Goal: Transaction & Acquisition: Purchase product/service

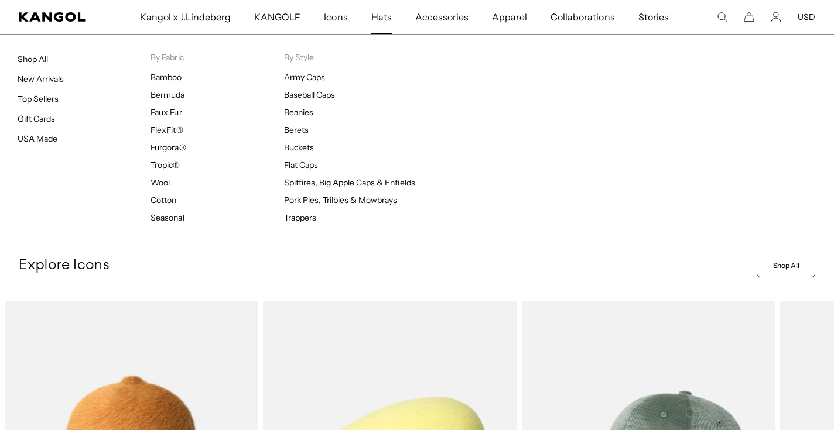
scroll to position [0, 241]
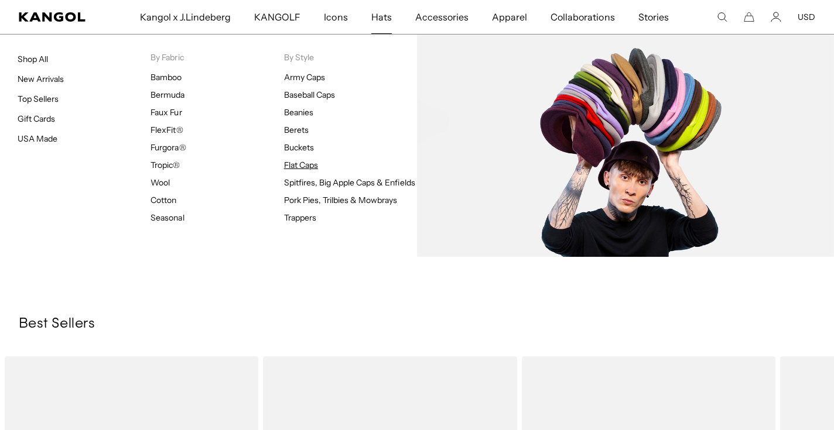
scroll to position [0, 241]
click at [302, 169] on link "Flat Caps" at bounding box center [301, 165] width 34 height 11
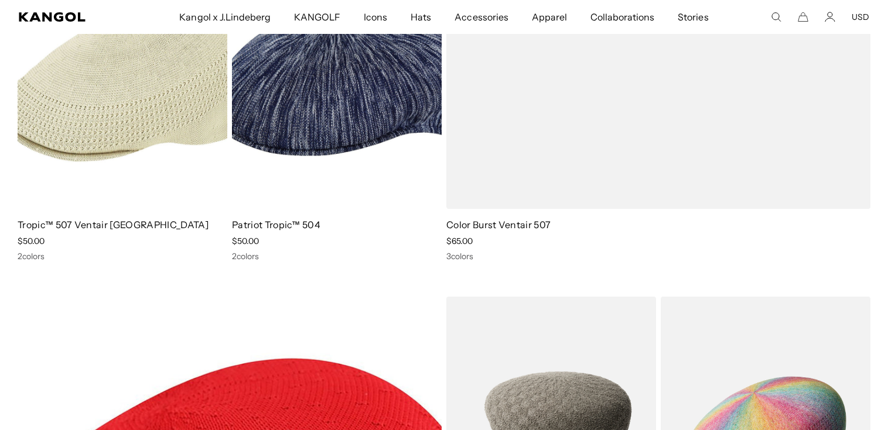
click at [133, 115] on img at bounding box center [123, 77] width 210 height 263
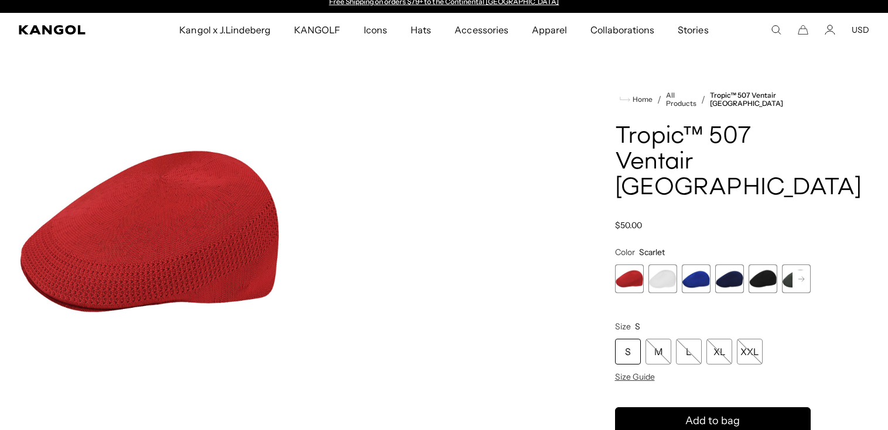
scroll to position [22, 0]
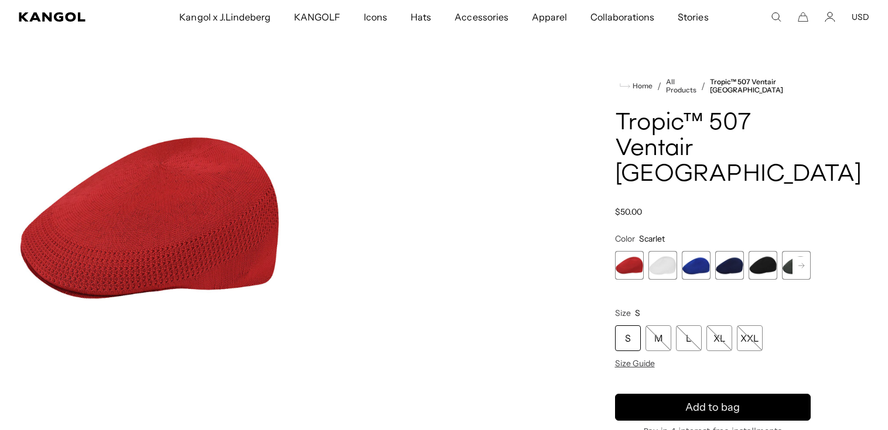
click at [744, 251] on div "Scarlet Variant sold out or unavailable White Variant sold out or unavailable R…" at bounding box center [713, 265] width 196 height 29
click at [758, 251] on span "5 of 7" at bounding box center [762, 265] width 29 height 29
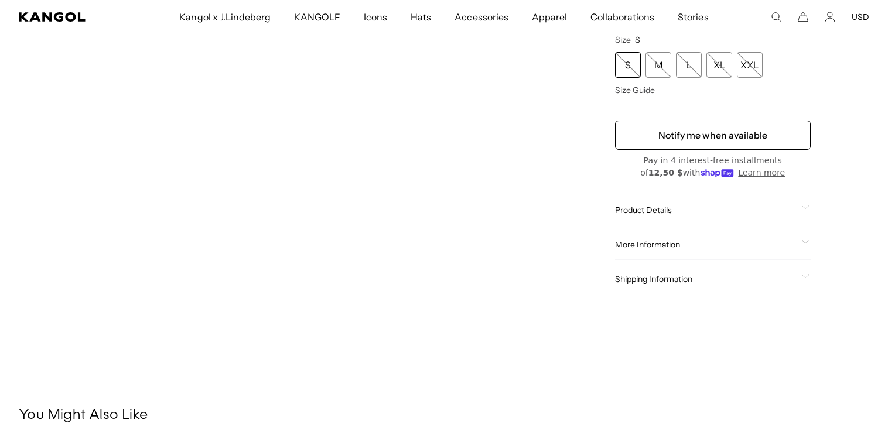
scroll to position [52, 0]
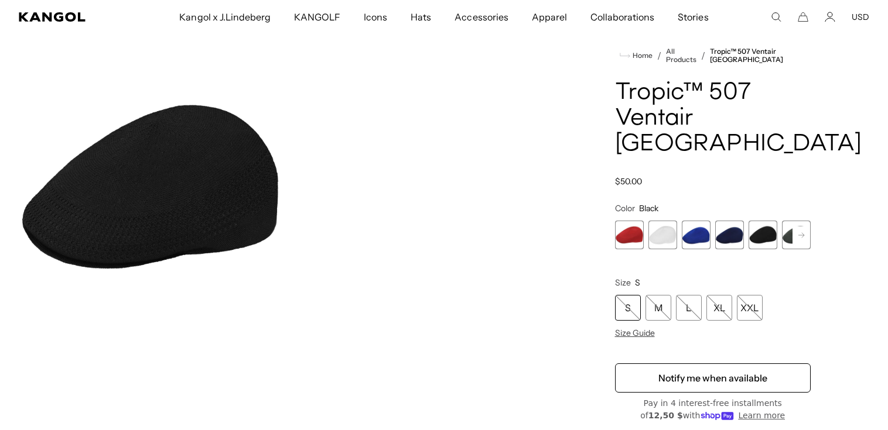
click at [175, 235] on img "Gallery Viewer" at bounding box center [150, 187] width 262 height 327
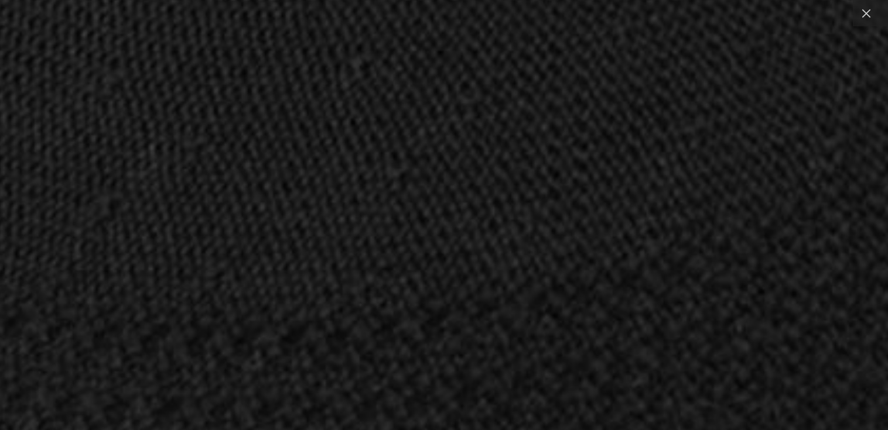
scroll to position [0, 241]
click at [876, 16] on div at bounding box center [866, 13] width 26 height 26
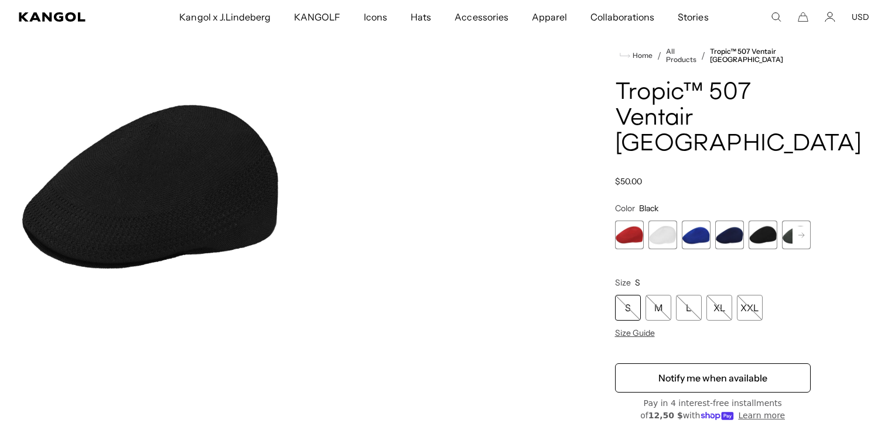
scroll to position [0, 0]
click at [807, 227] on rect at bounding box center [801, 236] width 18 height 18
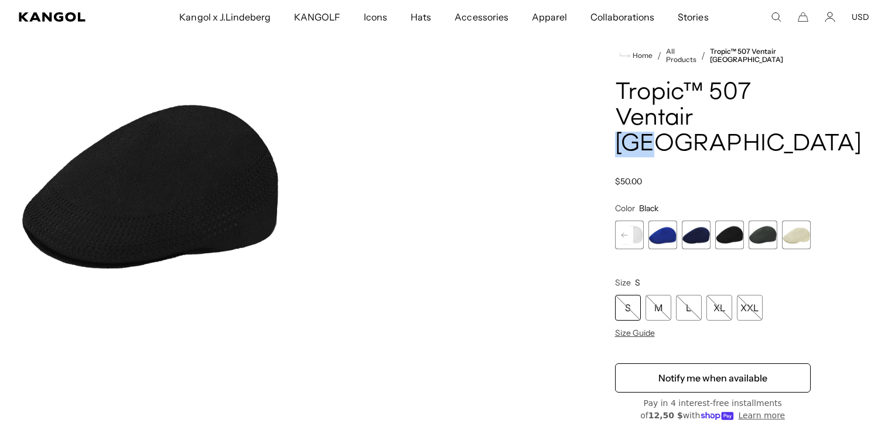
scroll to position [0, 241]
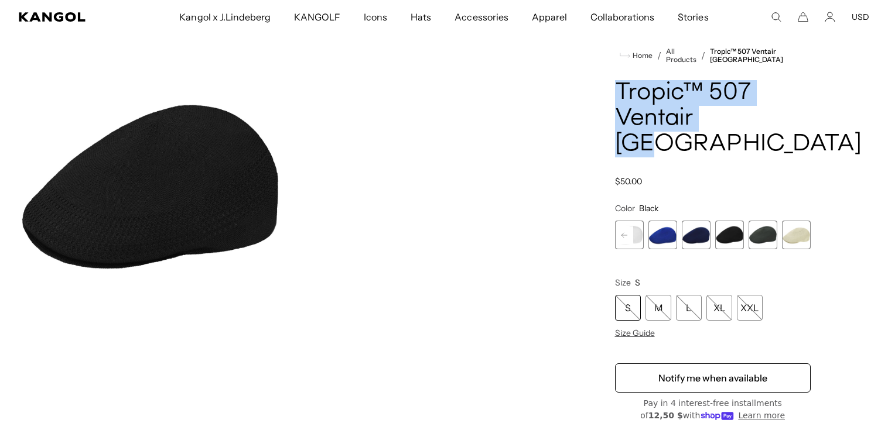
drag, startPoint x: 757, startPoint y: 121, endPoint x: 609, endPoint y: 84, distance: 152.1
click at [609, 84] on div "Home / All Products / Tropic™ 507 Ventair USA Tropic™ 507 Ventair USA Regular p…" at bounding box center [712, 292] width 313 height 537
copy h1 "Tropic™ 507 Ventair [GEOGRAPHIC_DATA]"
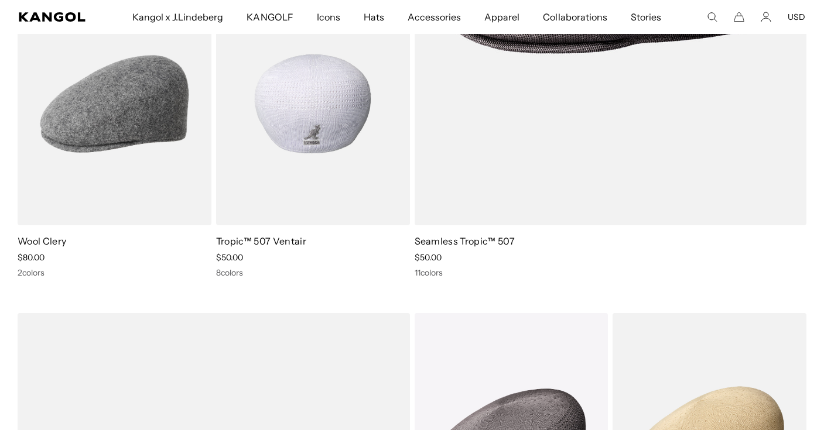
click at [346, 193] on img at bounding box center [313, 103] width 194 height 243
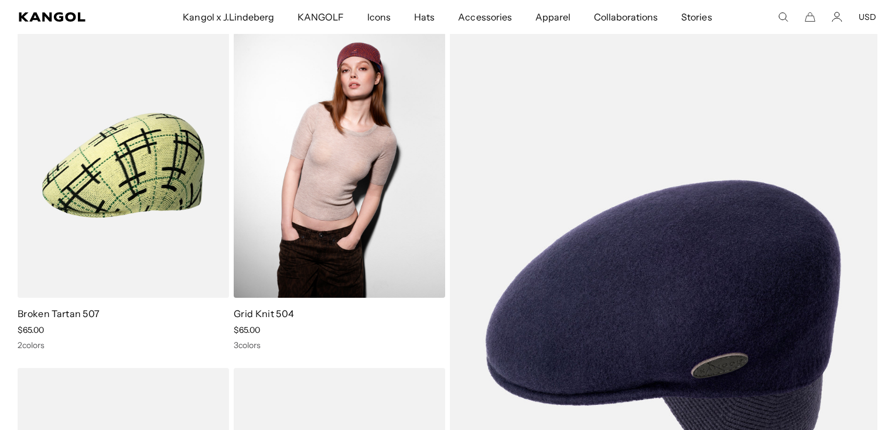
scroll to position [1478, 0]
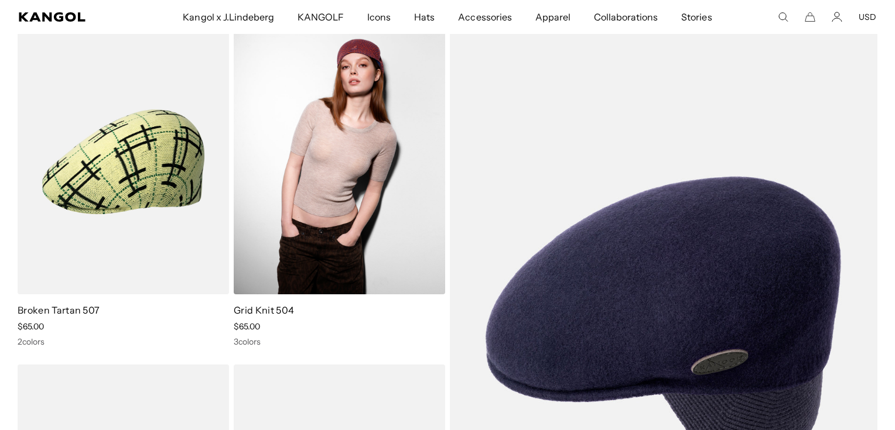
click at [267, 245] on img at bounding box center [339, 161] width 211 height 265
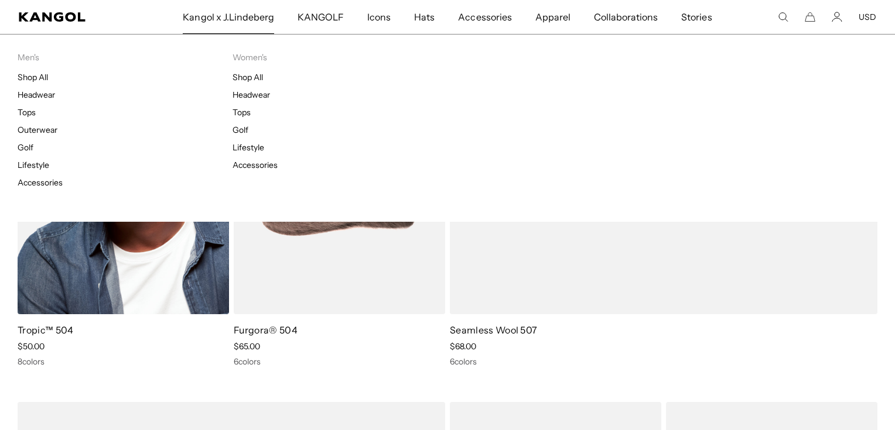
scroll to position [0, 0]
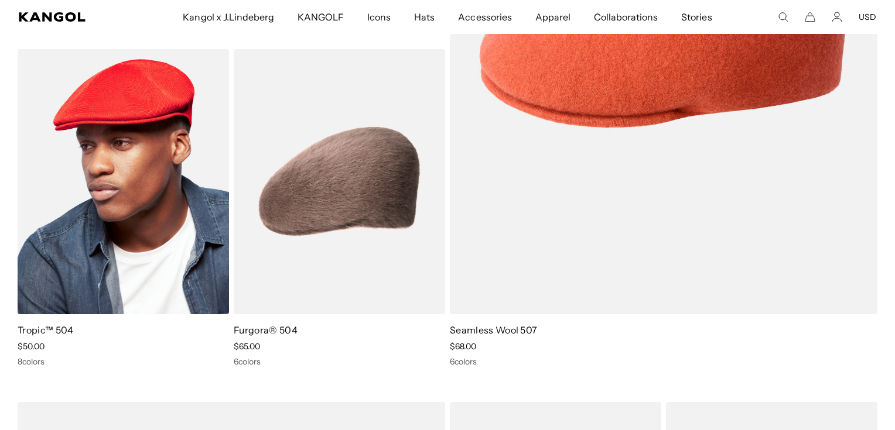
click at [125, 273] on img at bounding box center [123, 181] width 211 height 265
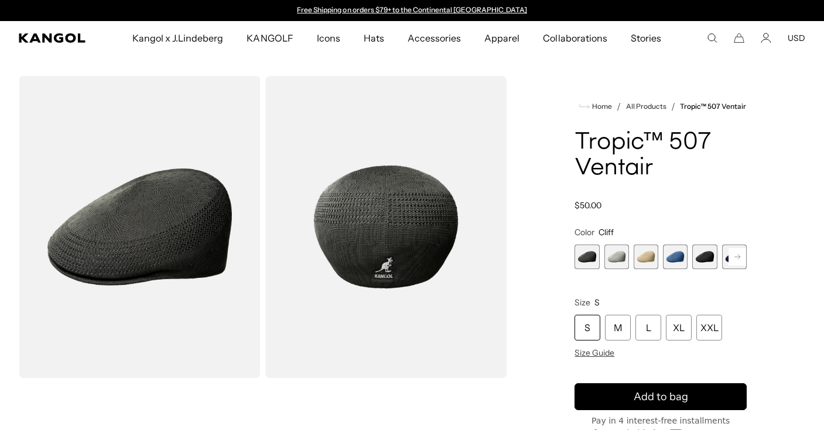
click at [587, 254] on span "1 of 9" at bounding box center [587, 257] width 25 height 25
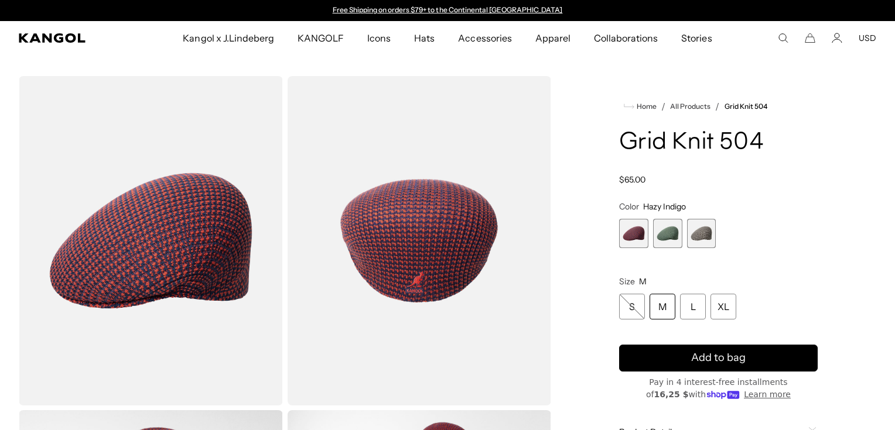
click at [662, 238] on span "2 of 3" at bounding box center [667, 233] width 29 height 29
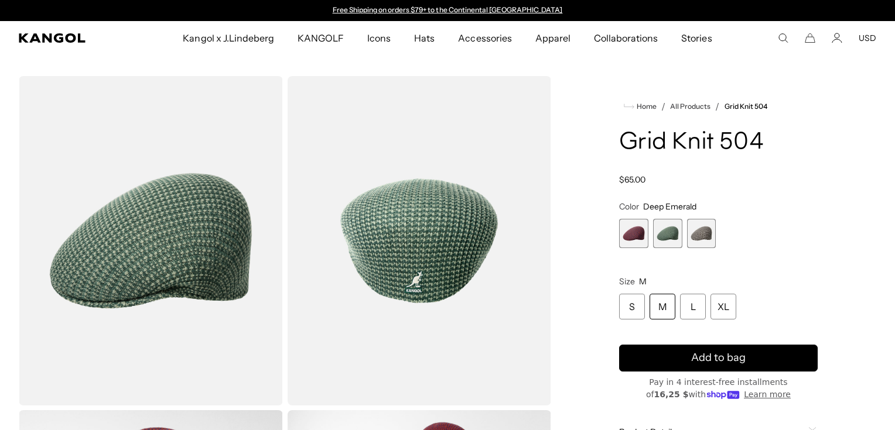
click at [722, 237] on div "Hazy Indigo Variant sold out or unavailable Deep Emerald Variant sold out or un…" at bounding box center [718, 233] width 199 height 29
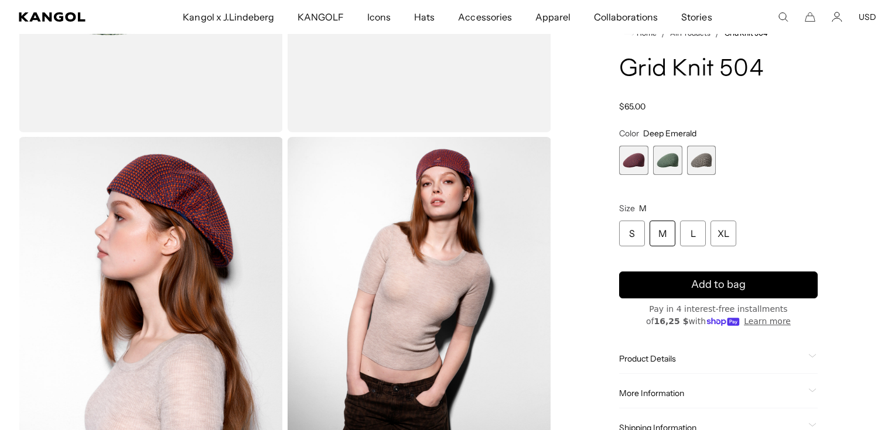
click at [700, 164] on span "3 of 3" at bounding box center [701, 160] width 29 height 29
click at [707, 157] on span "3 of 3" at bounding box center [701, 160] width 29 height 29
click at [660, 162] on span "2 of 3" at bounding box center [667, 160] width 29 height 29
click at [642, 162] on span "1 of 3" at bounding box center [633, 160] width 29 height 29
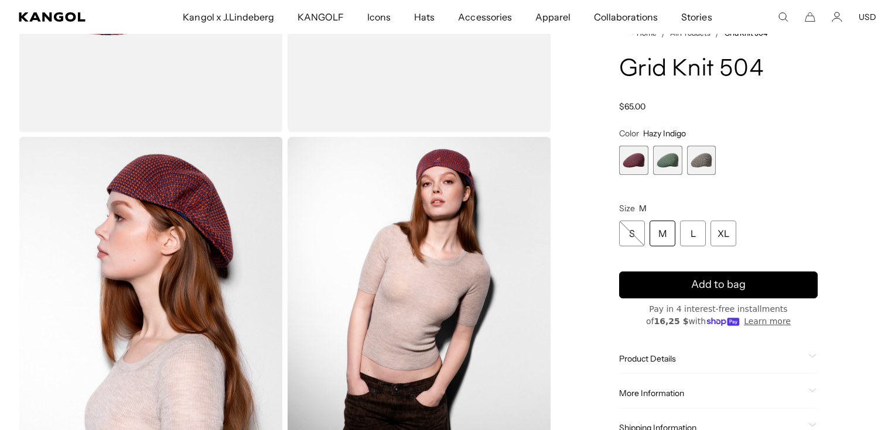
click at [700, 162] on span "3 of 3" at bounding box center [701, 160] width 29 height 29
click at [652, 159] on div "Hazy Indigo Variant sold out or unavailable Deep Emerald Variant sold out or un…" at bounding box center [718, 160] width 199 height 29
click at [669, 161] on span "2 of 3" at bounding box center [667, 160] width 29 height 29
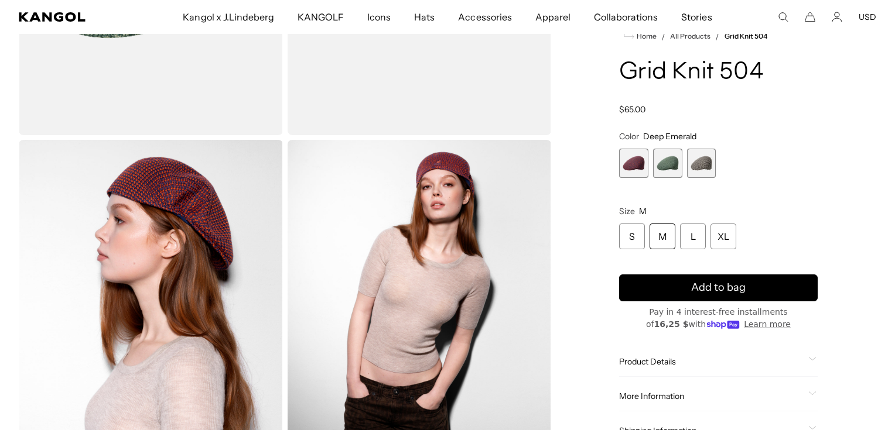
click at [663, 164] on span "2 of 3" at bounding box center [667, 163] width 29 height 29
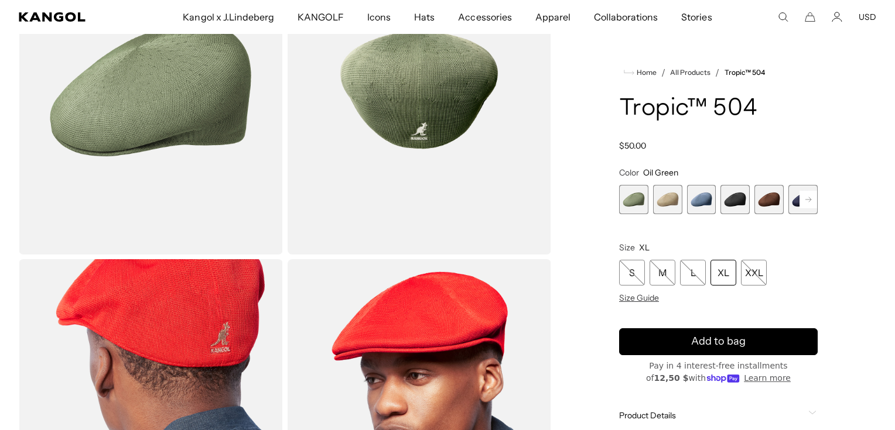
scroll to position [116, 0]
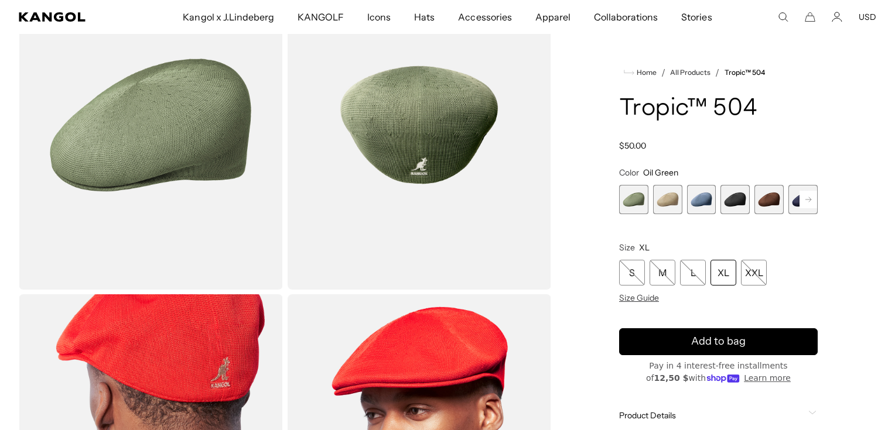
click at [704, 196] on span "3 of 9" at bounding box center [701, 199] width 29 height 29
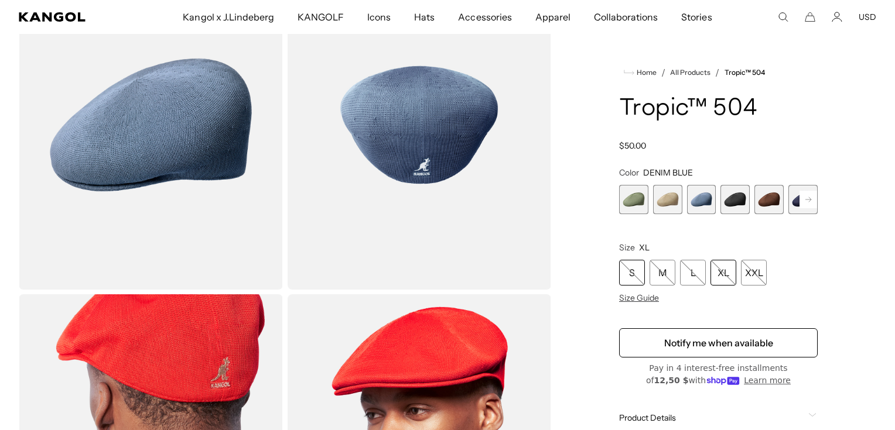
click at [634, 270] on div "S" at bounding box center [632, 273] width 26 height 26
click at [726, 197] on span "4 of 9" at bounding box center [734, 199] width 29 height 29
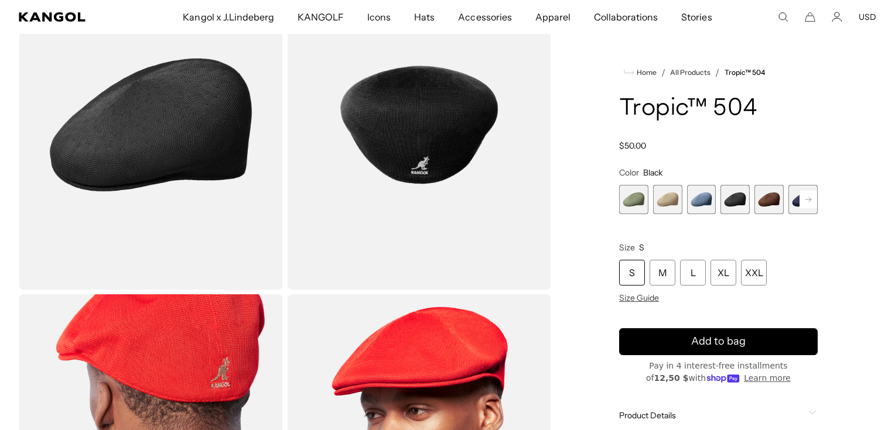
scroll to position [0, 241]
click at [628, 276] on div "S" at bounding box center [632, 273] width 26 height 26
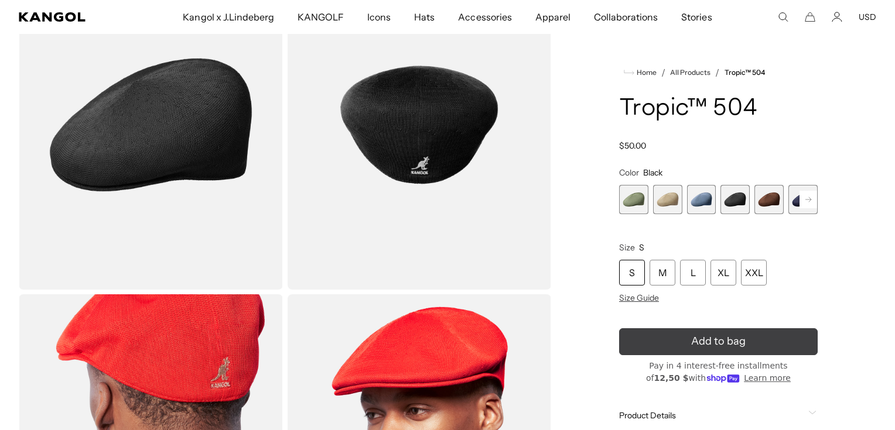
click at [697, 340] on span "Add to bag" at bounding box center [718, 342] width 54 height 16
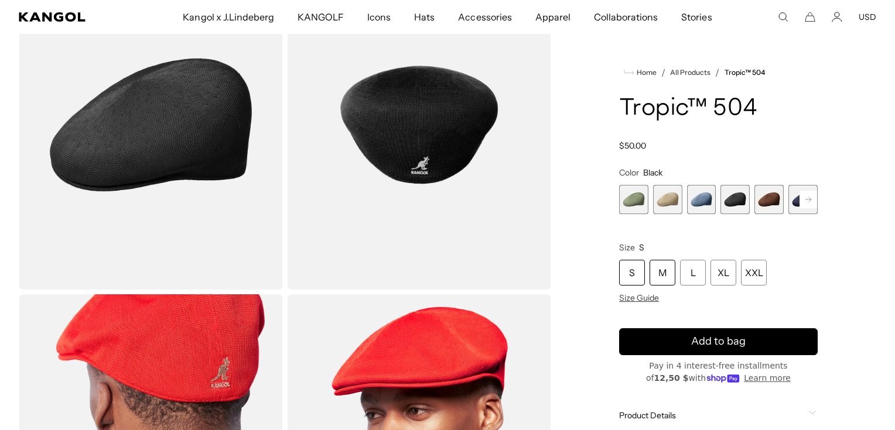
scroll to position [0, 0]
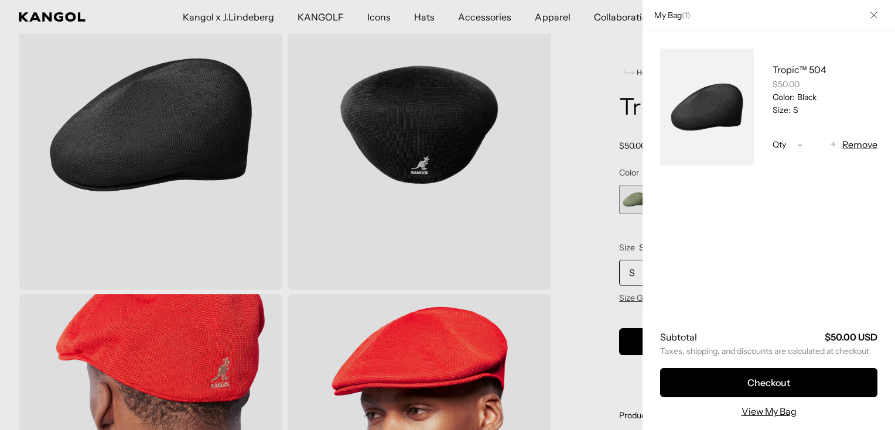
click at [419, 15] on div at bounding box center [447, 215] width 895 height 430
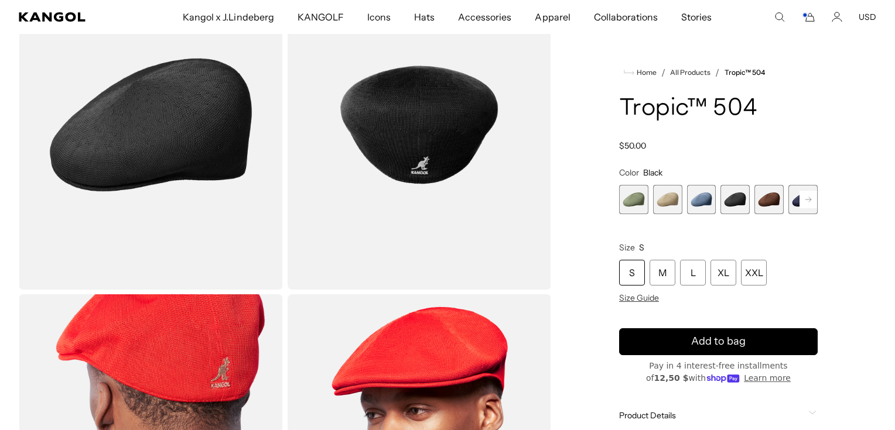
click at [433, 32] on span "Hats" at bounding box center [424, 17] width 20 height 34
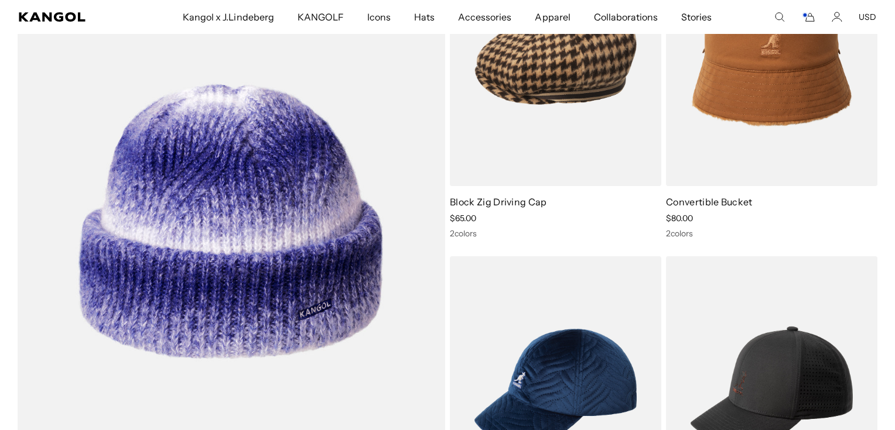
scroll to position [5127, 0]
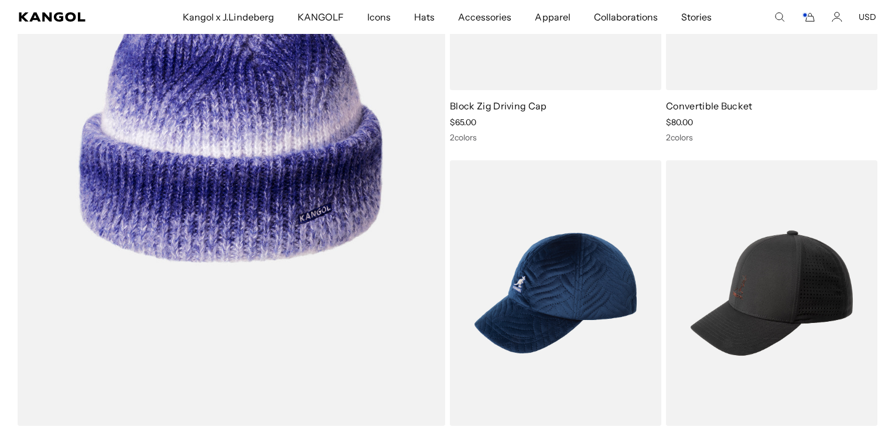
click at [435, 23] on span "Hats" at bounding box center [424, 17] width 20 height 34
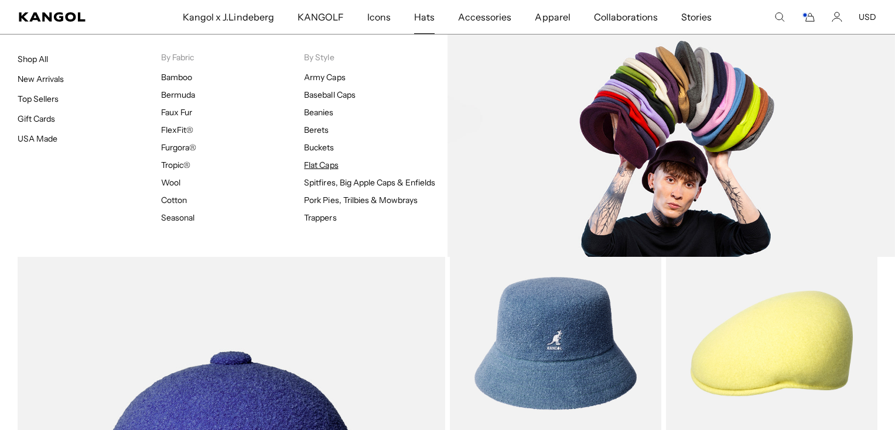
click at [327, 165] on link "Flat Caps" at bounding box center [321, 165] width 34 height 11
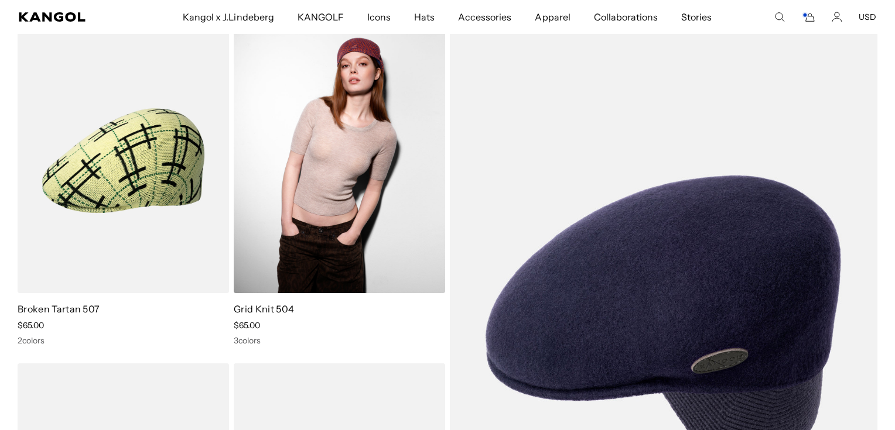
click at [335, 231] on img at bounding box center [339, 160] width 211 height 265
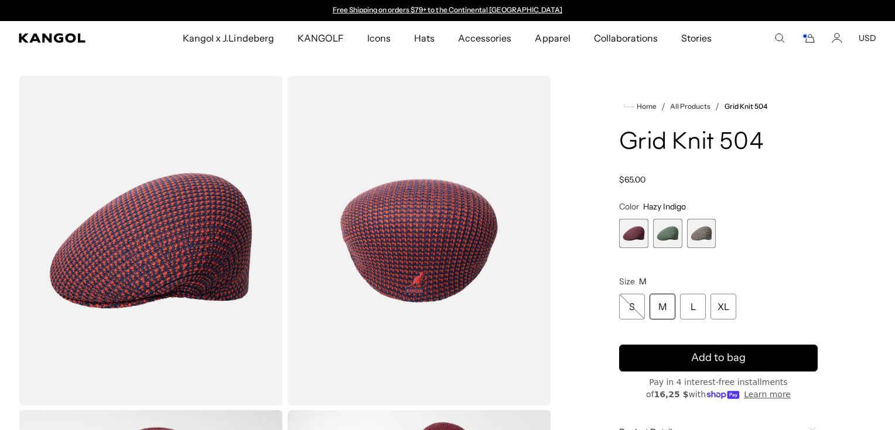
click at [646, 237] on span "1 of 3" at bounding box center [633, 233] width 29 height 29
click at [658, 237] on span "2 of 3" at bounding box center [667, 233] width 29 height 29
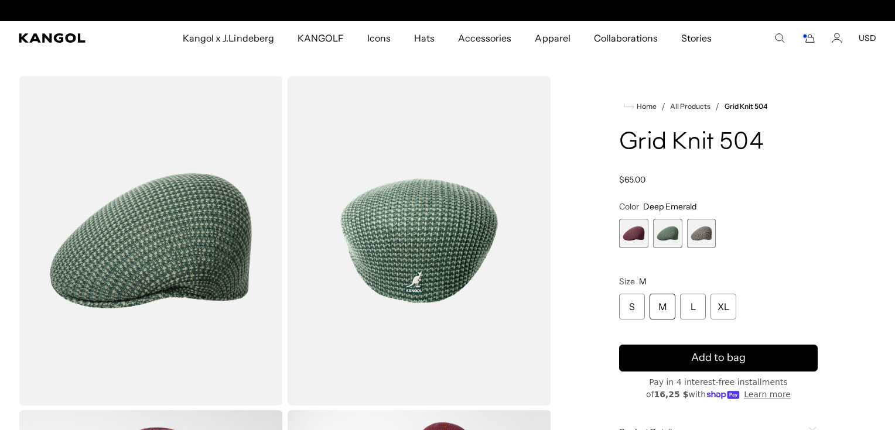
scroll to position [0, 241]
click at [687, 243] on span "3 of 3" at bounding box center [701, 233] width 29 height 29
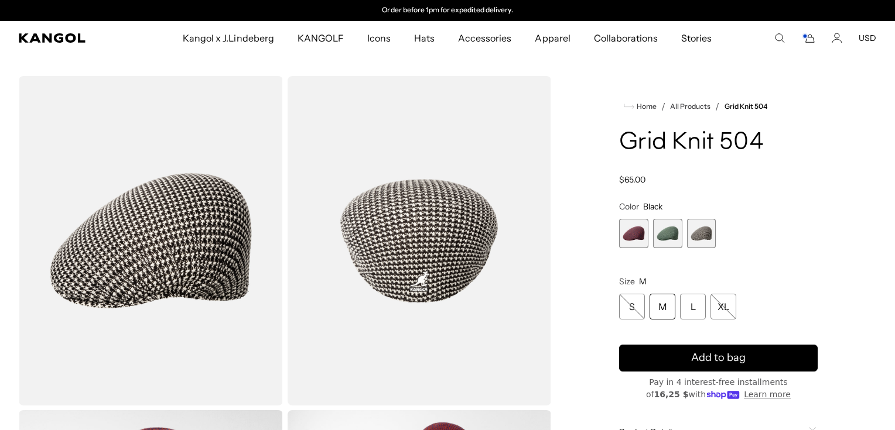
click at [697, 240] on span "3 of 3" at bounding box center [701, 233] width 29 height 29
click at [639, 237] on span "1 of 3" at bounding box center [633, 233] width 29 height 29
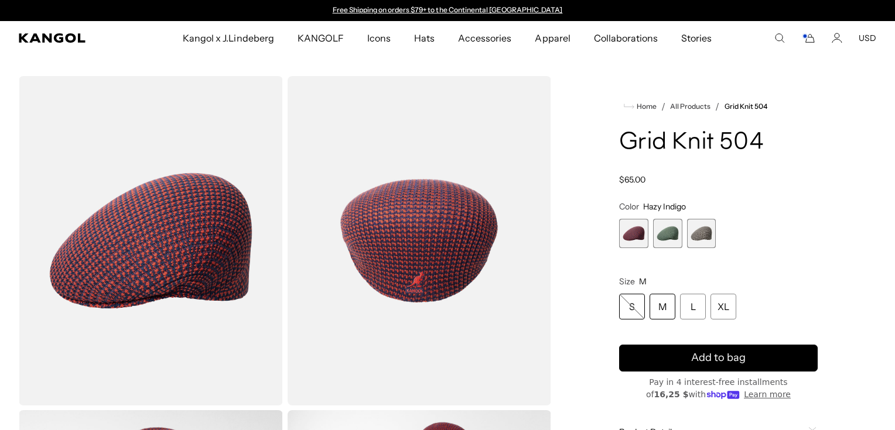
click at [628, 303] on div "S" at bounding box center [632, 307] width 26 height 26
select select "**********"
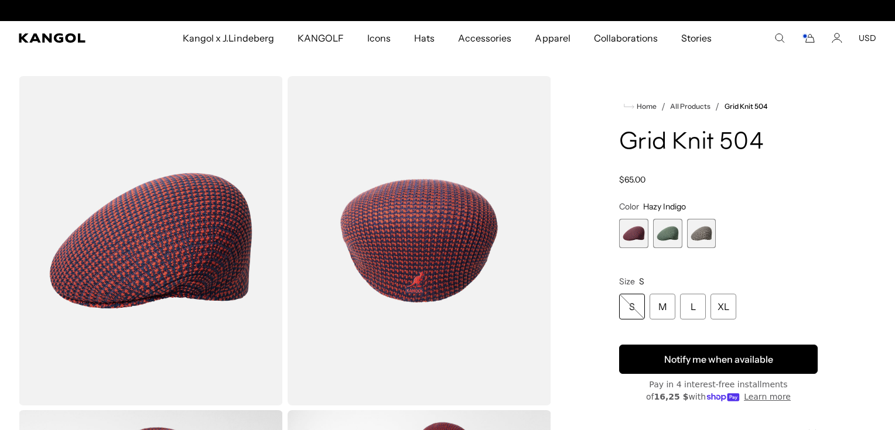
scroll to position [0, 241]
click at [675, 355] on button "Notify me when available" at bounding box center [718, 359] width 199 height 29
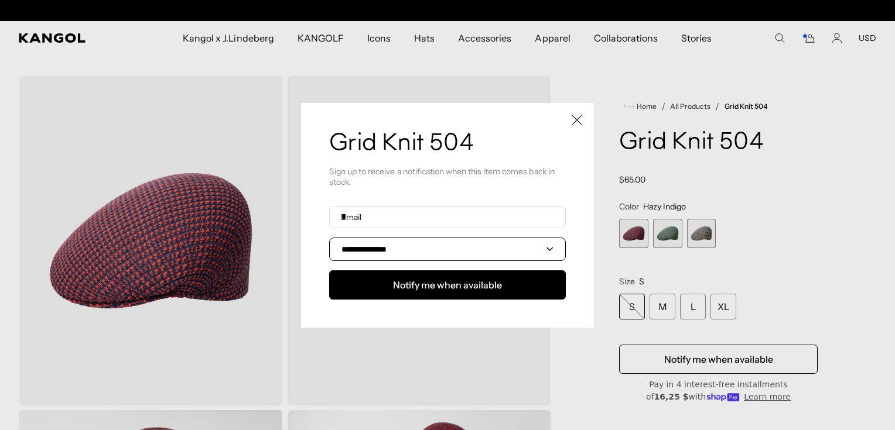
scroll to position [0, 0]
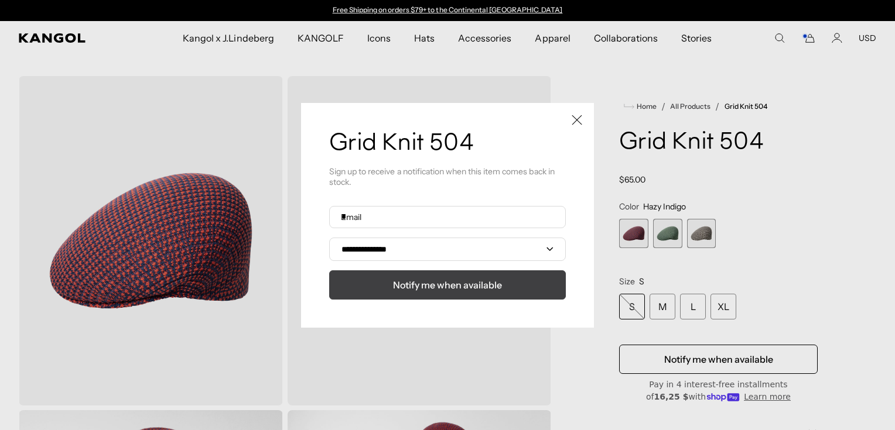
click at [427, 290] on span "Notify me when available" at bounding box center [447, 285] width 109 height 14
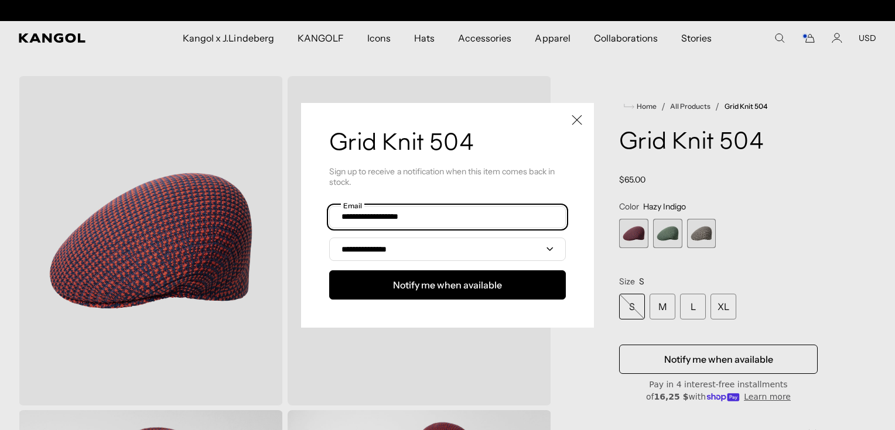
scroll to position [0, 241]
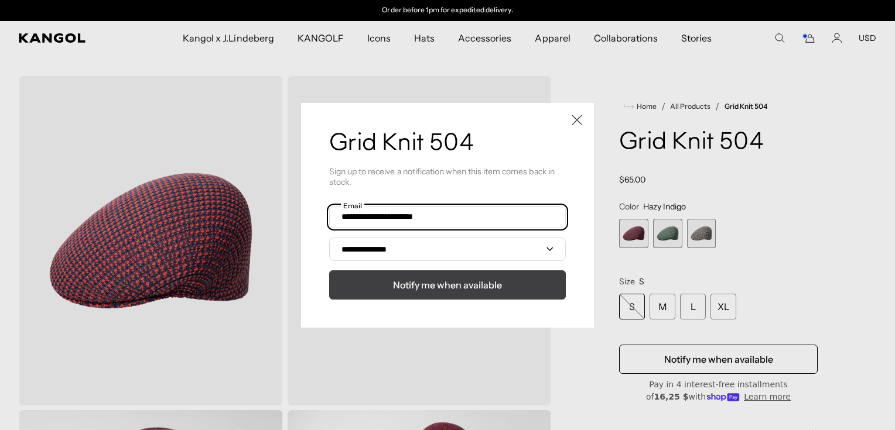
type input "**********"
click at [436, 279] on span "Notify me when available" at bounding box center [447, 285] width 109 height 14
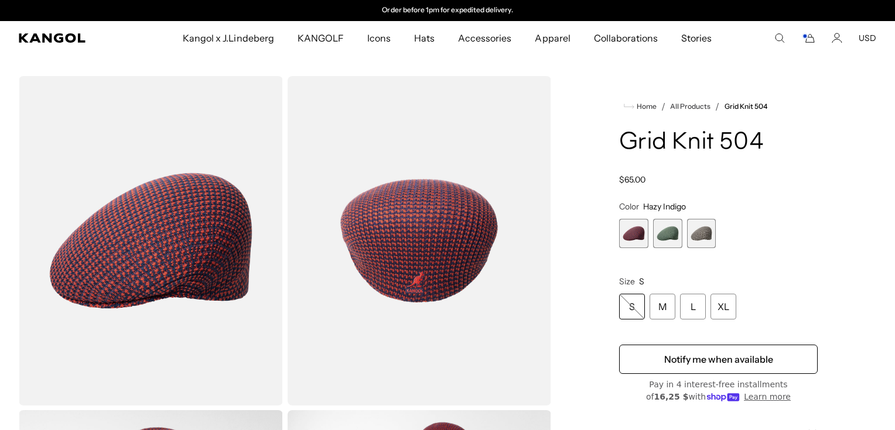
click at [812, 39] on icon "Cart" at bounding box center [808, 38] width 14 height 11
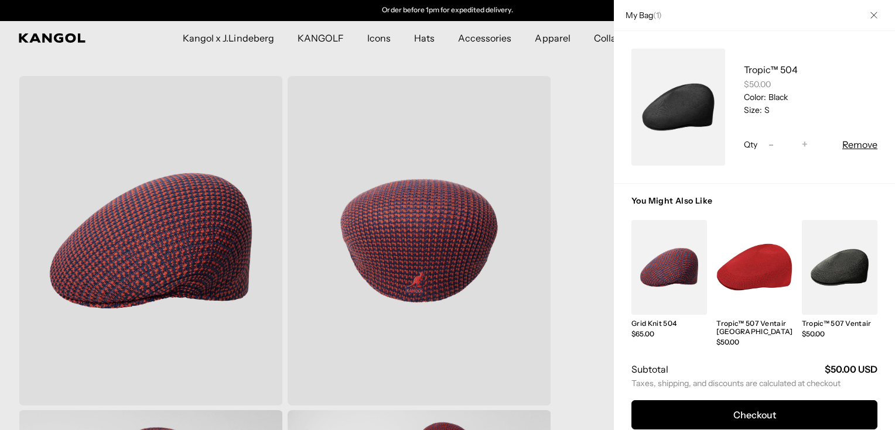
click at [872, 18] on icon "Close" at bounding box center [873, 15] width 7 height 7
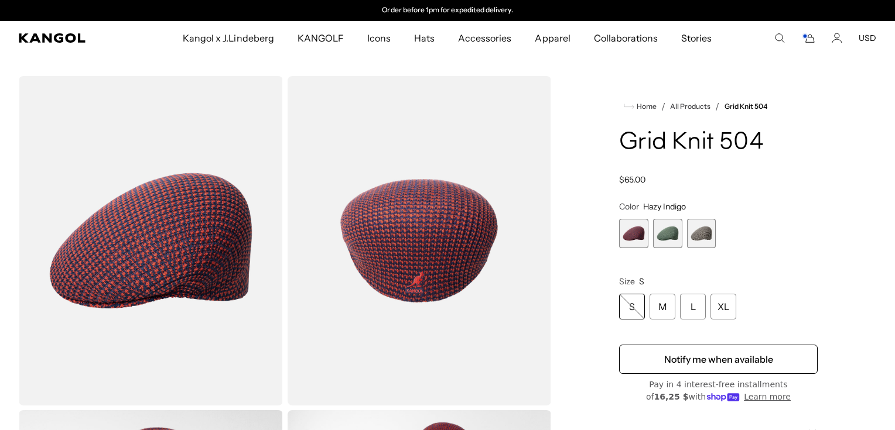
click at [859, 50] on comp-header "Kangol x J.Lindeberg Kangol x J.Lindeberg Men's Shop All Headwear Tops Outerwea…" at bounding box center [447, 38] width 895 height 34
click at [865, 39] on button "USD" at bounding box center [868, 38] width 18 height 11
click at [804, 40] on icon "Cart" at bounding box center [808, 38] width 14 height 11
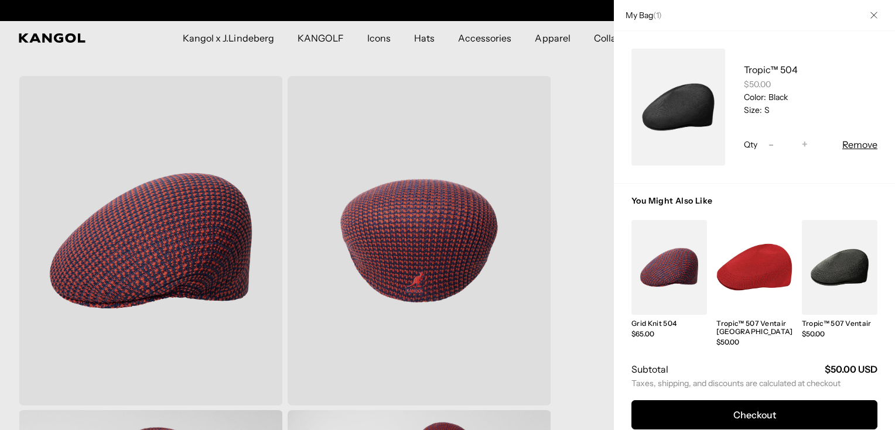
scroll to position [0, 241]
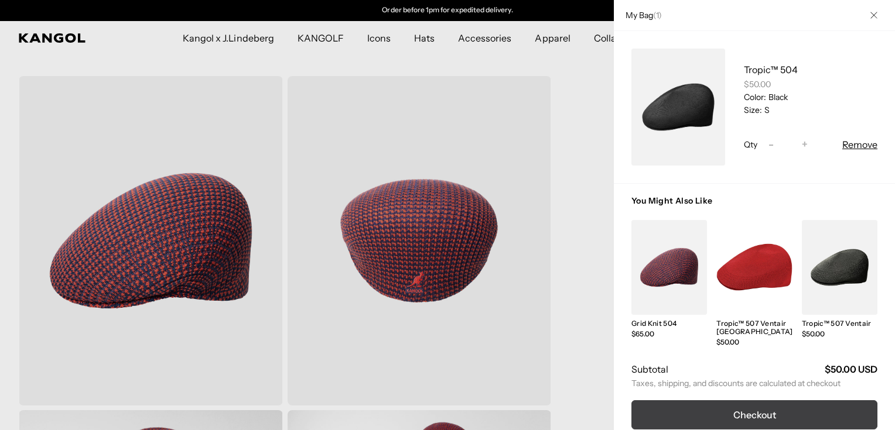
click at [771, 411] on button "Checkout" at bounding box center [754, 415] width 246 height 29
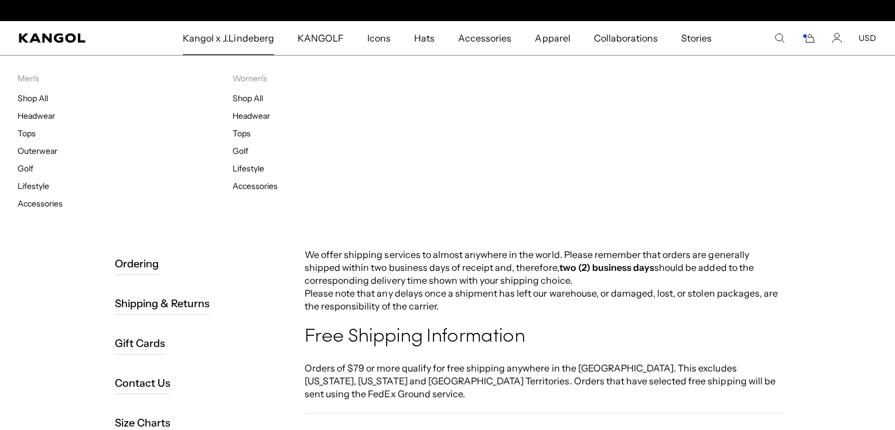
scroll to position [0, 241]
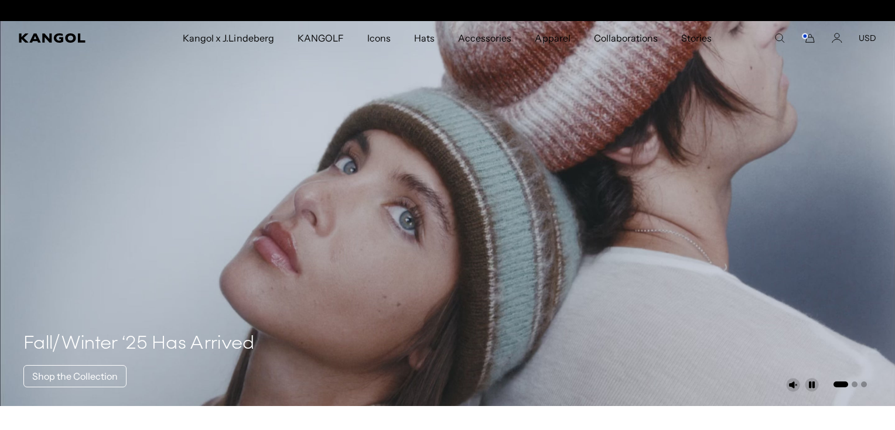
scroll to position [0, 241]
